Goal: Task Accomplishment & Management: Use online tool/utility

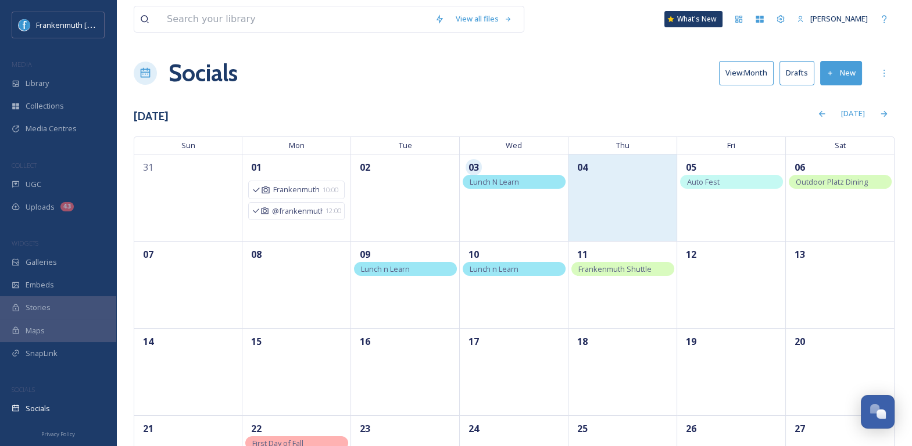
click at [611, 225] on div "04" at bounding box center [622, 197] width 109 height 87
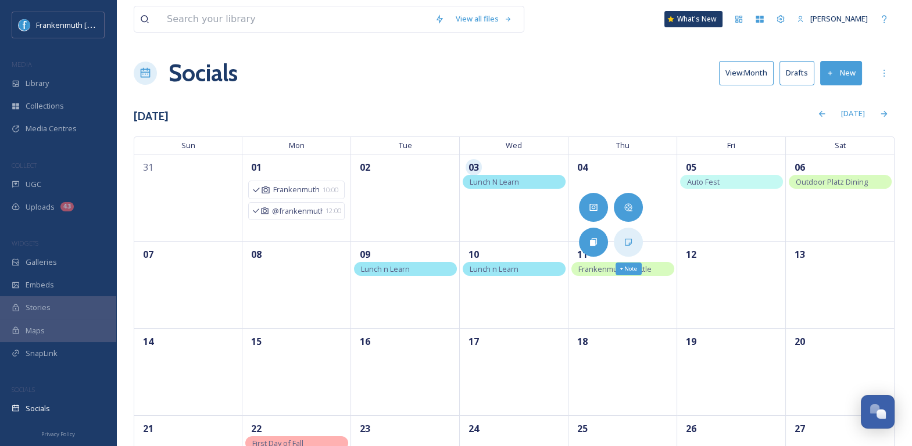
click at [639, 249] on div "+ Note" at bounding box center [628, 242] width 29 height 29
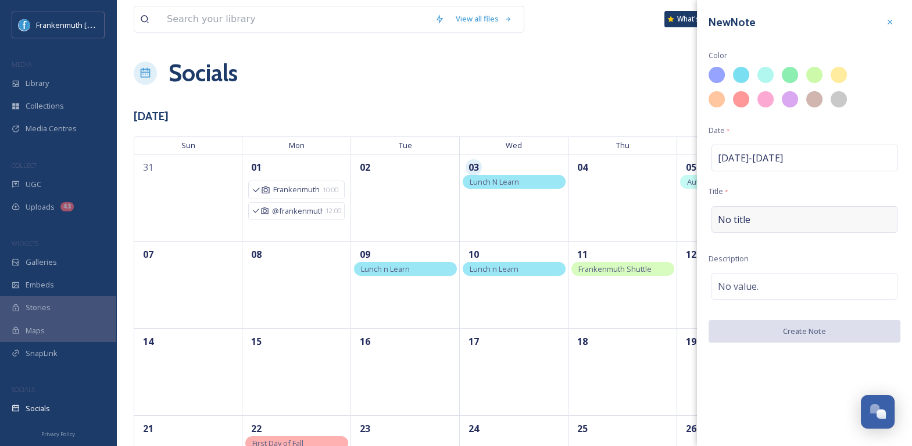
click at [731, 215] on span "No title" at bounding box center [734, 220] width 33 height 14
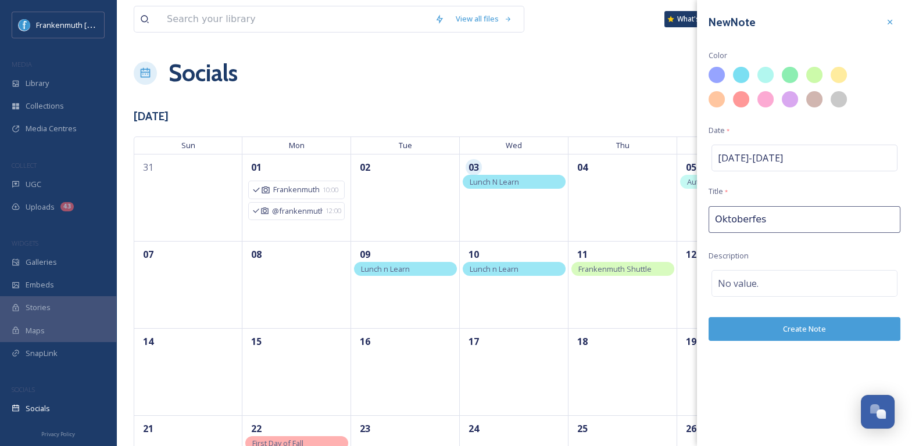
type input "Oktoberfest"
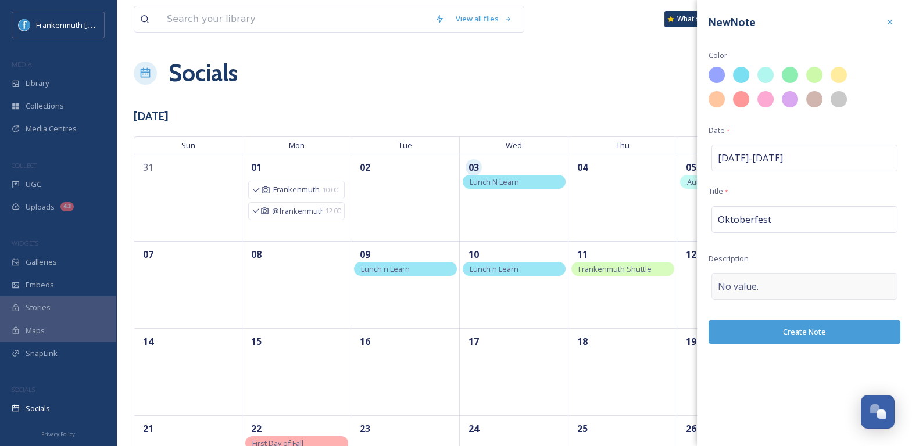
click at [749, 277] on div "No value." at bounding box center [804, 286] width 186 height 27
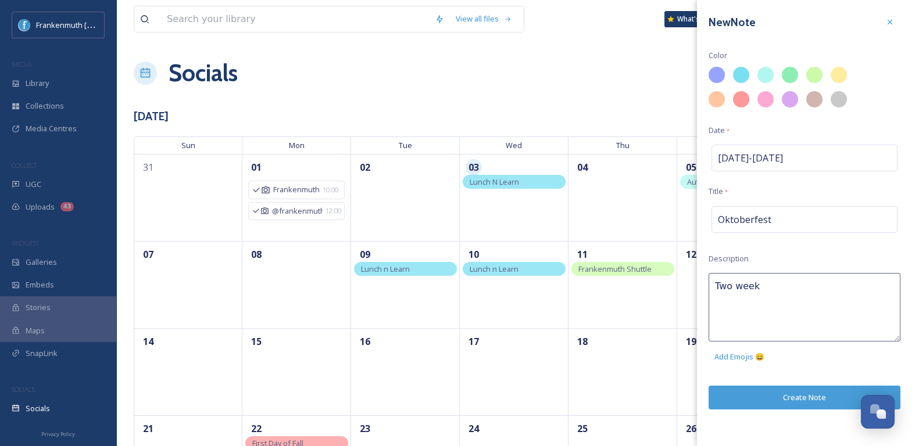
type textarea "Two weeks"
click at [762, 80] on div at bounding box center [766, 75] width 20 height 20
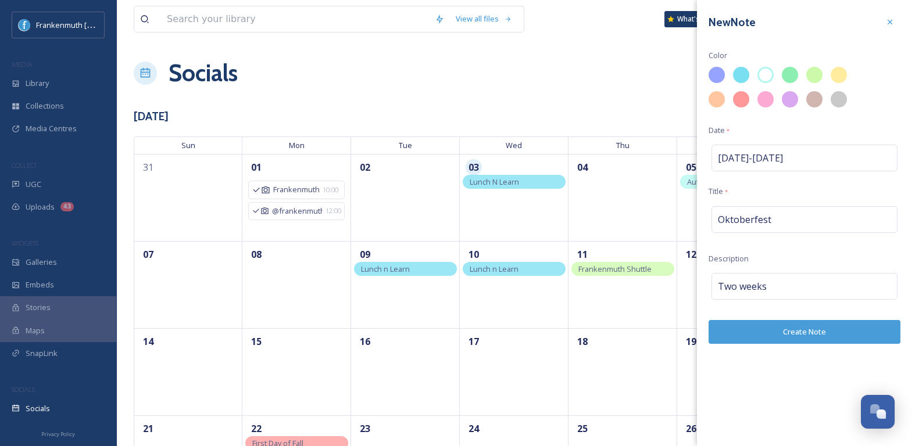
click at [788, 337] on button "Create Note" at bounding box center [805, 332] width 192 height 24
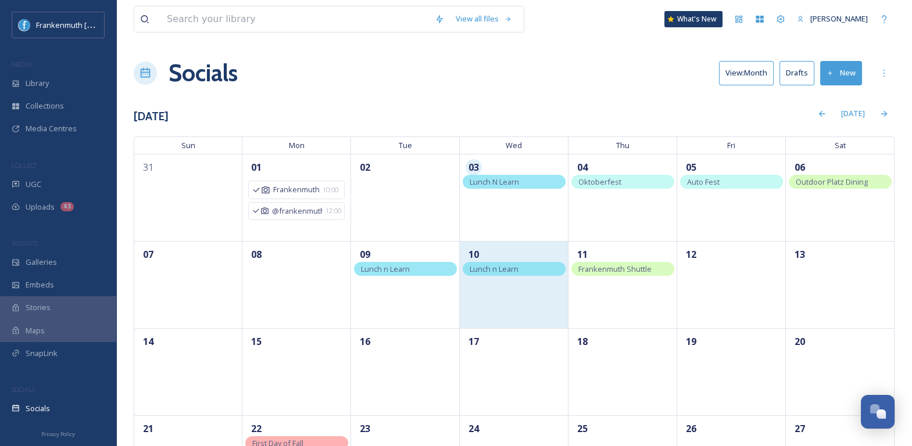
scroll to position [155, 0]
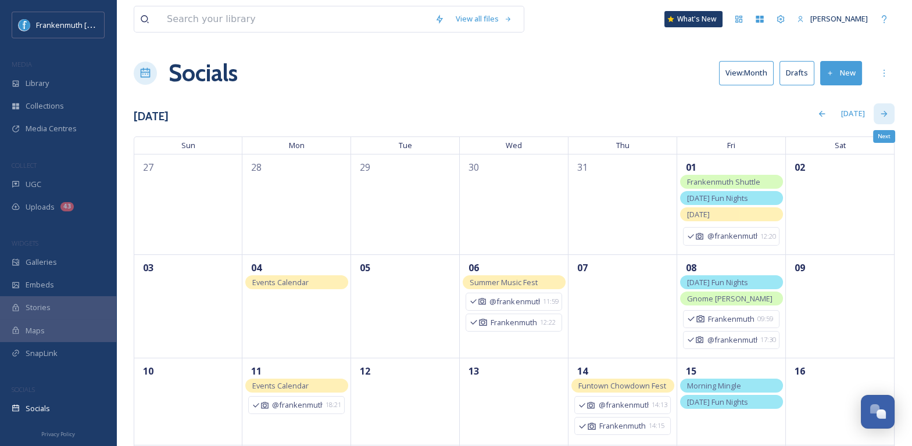
click at [879, 121] on div "Next" at bounding box center [884, 113] width 21 height 21
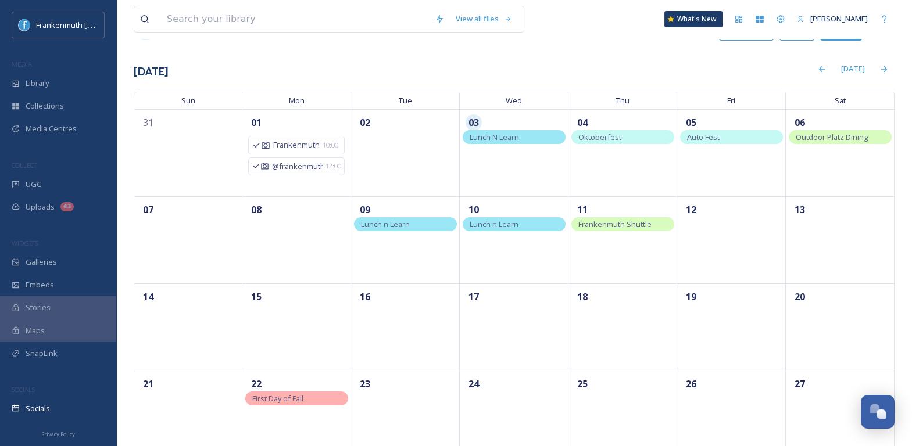
scroll to position [74, 0]
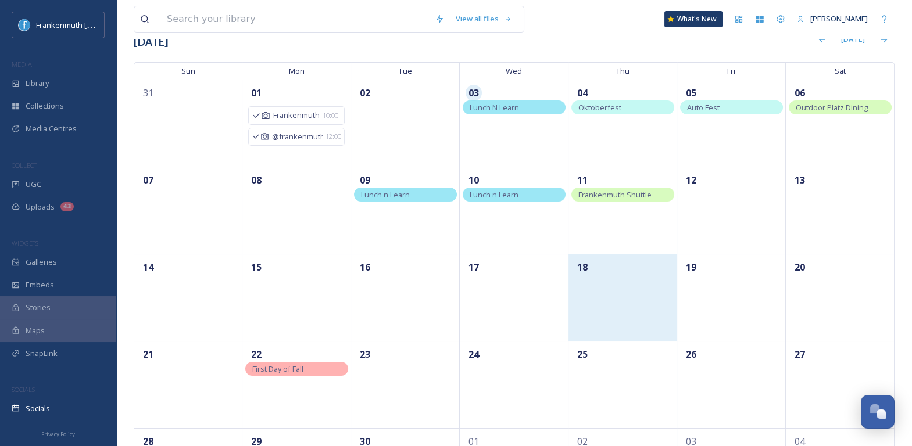
click at [623, 277] on div "18" at bounding box center [622, 297] width 109 height 87
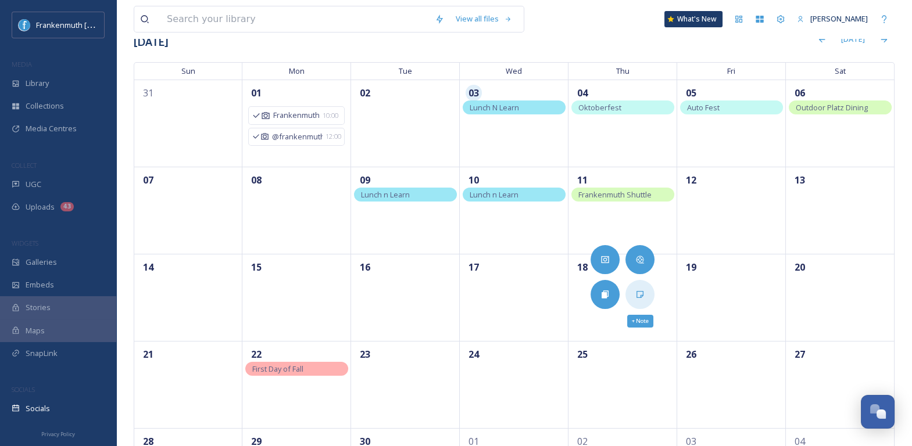
click at [641, 297] on icon at bounding box center [639, 294] width 7 height 7
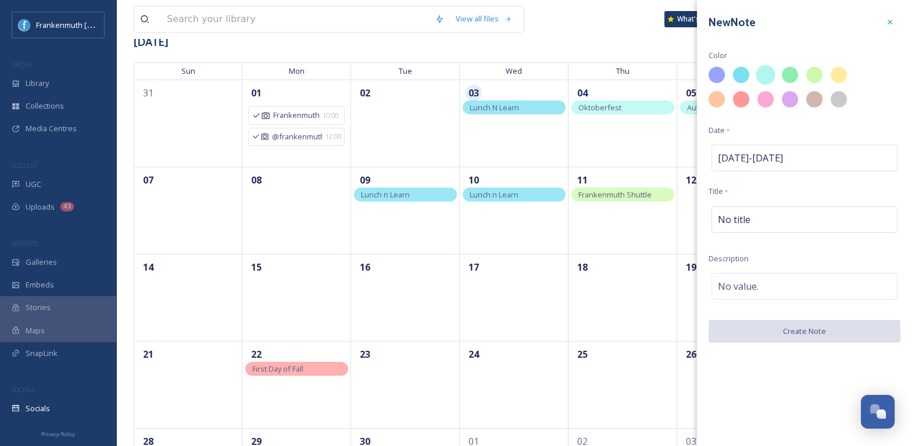
click at [761, 74] on div at bounding box center [766, 75] width 20 height 20
click at [750, 226] on div "No title" at bounding box center [804, 219] width 186 height 27
click at [750, 226] on input at bounding box center [805, 219] width 192 height 27
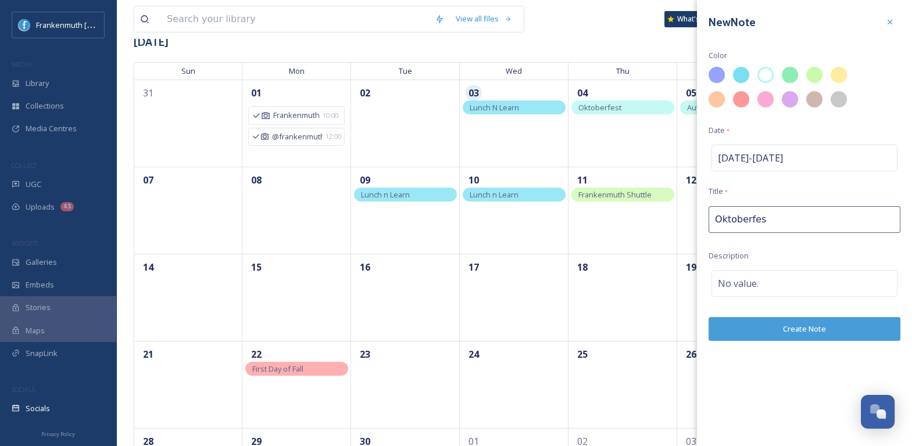
type input "Oktoberfest"
click at [759, 287] on div "No value." at bounding box center [804, 283] width 186 height 27
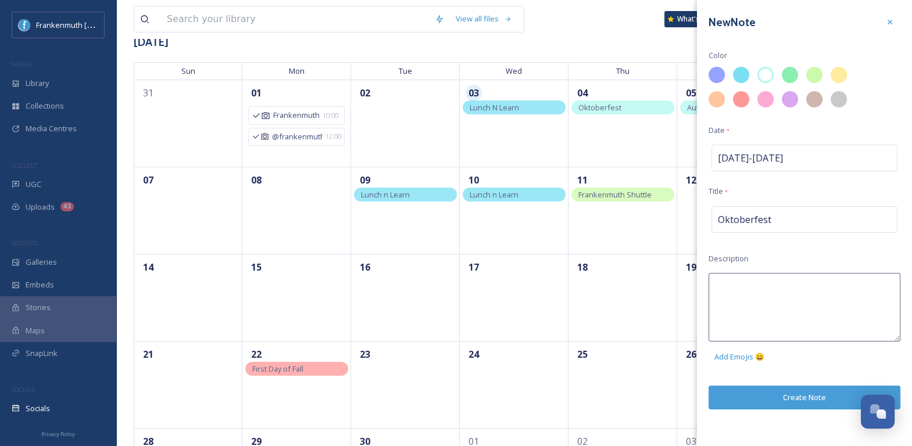
click at [759, 287] on textarea at bounding box center [805, 307] width 192 height 69
type textarea "First Day"
click at [783, 390] on div "New Note Color Date * Sep 18 - Sep 18 Title * Oktoberfest Description First Day…" at bounding box center [804, 223] width 215 height 446
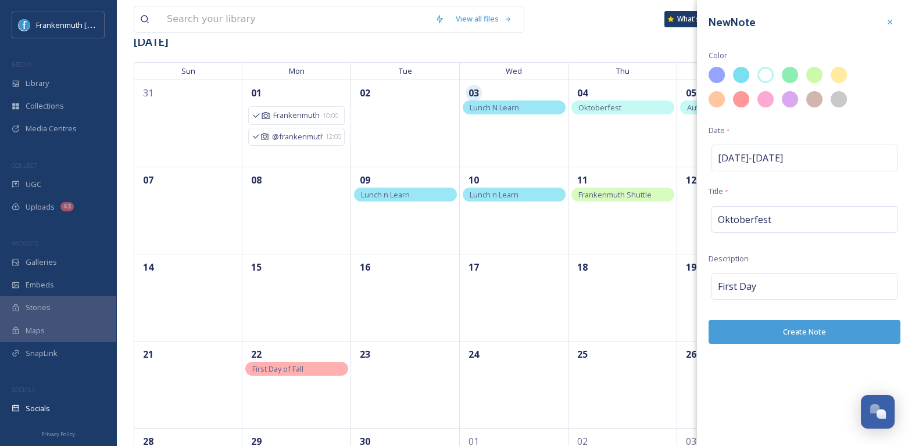
click at [799, 325] on button "Create Note" at bounding box center [805, 332] width 192 height 24
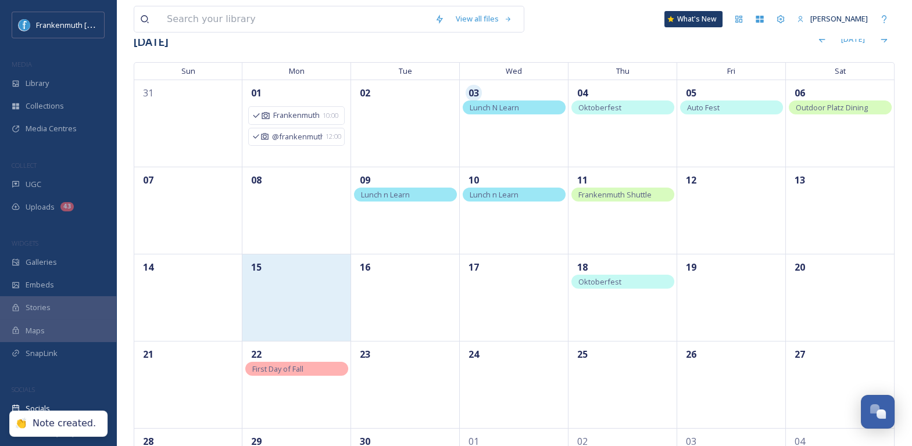
click at [312, 319] on div "15" at bounding box center [296, 297] width 109 height 87
